Goal: Book appointment/travel/reservation

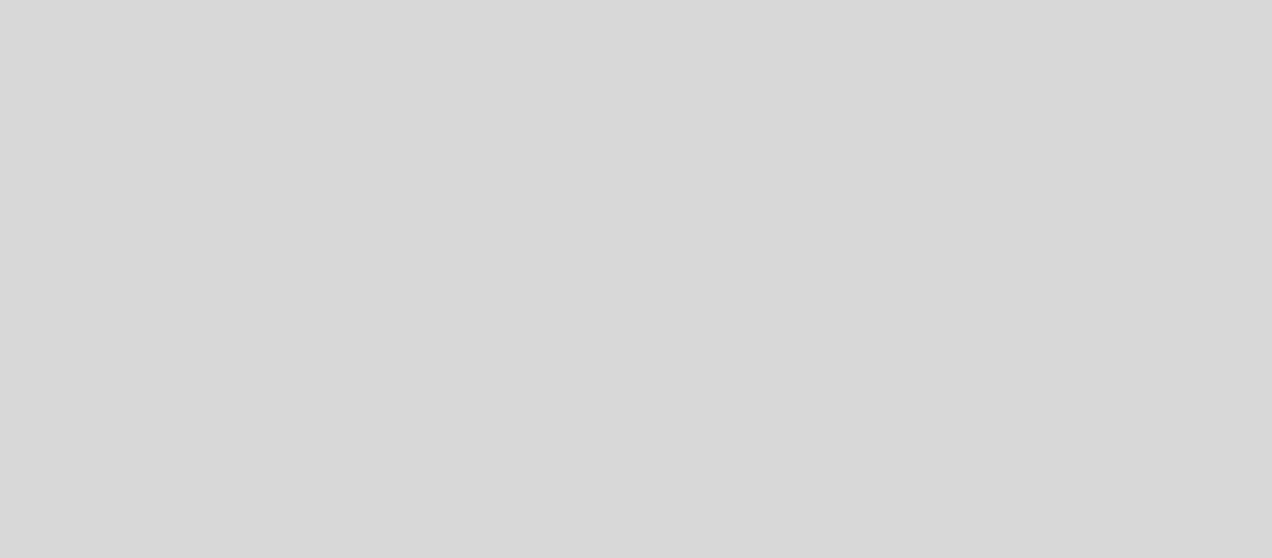
select select "es"
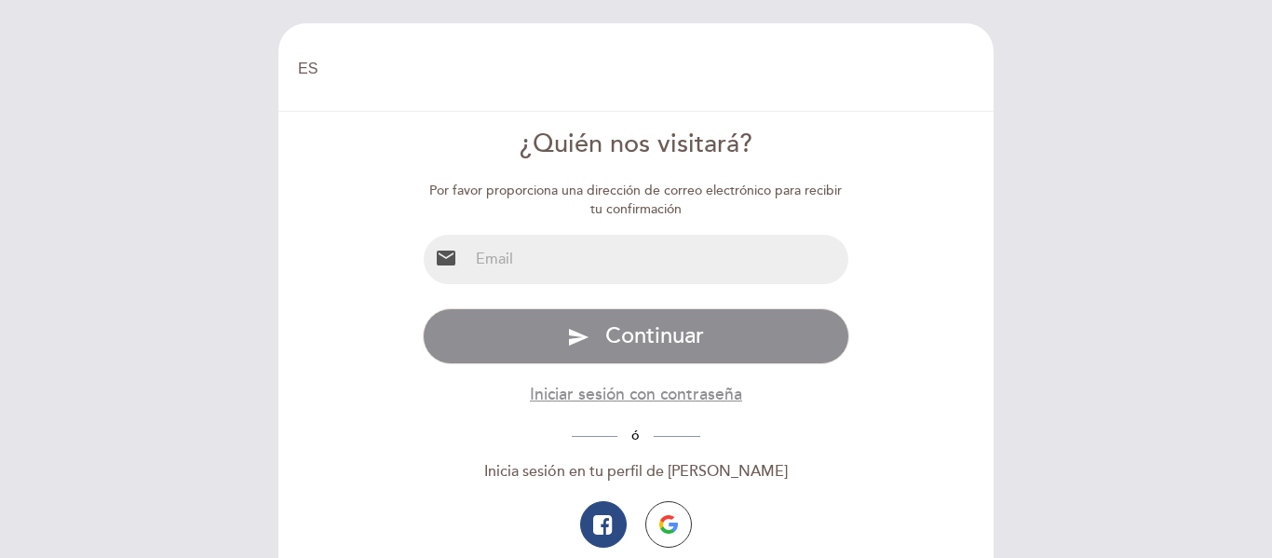
click at [681, 254] on input "email" at bounding box center [658, 259] width 381 height 49
click at [677, 264] on input "email" at bounding box center [658, 259] width 381 height 49
click at [584, 223] on div "Por favor proporciona una dirección de correo electrónico para recibir tu confi…" at bounding box center [636, 405] width 427 height 446
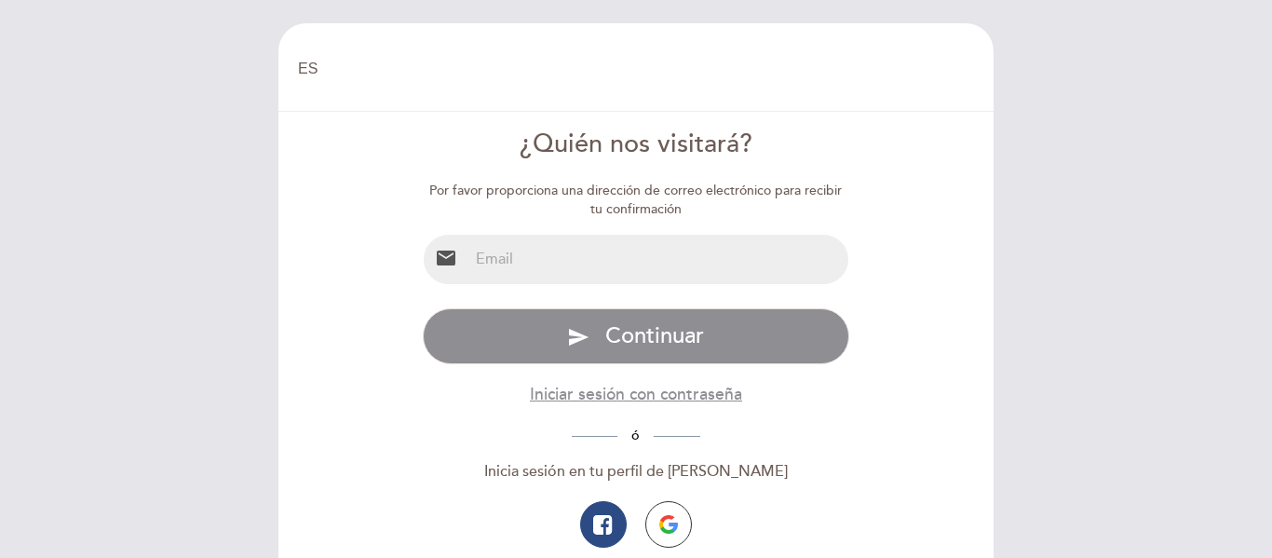
click at [563, 264] on input "email" at bounding box center [658, 259] width 381 height 49
click at [700, 245] on input "email" at bounding box center [658, 259] width 381 height 49
